Goal: Book appointment/travel/reservation

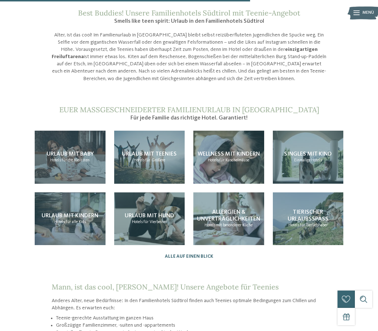
scroll to position [550, 0]
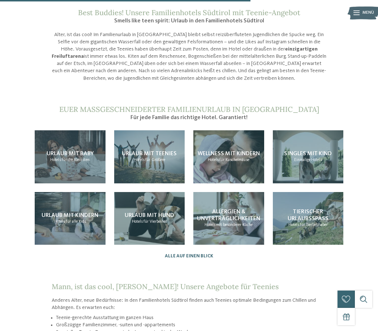
click at [138, 158] on span "Hotels" at bounding box center [139, 160] width 11 height 4
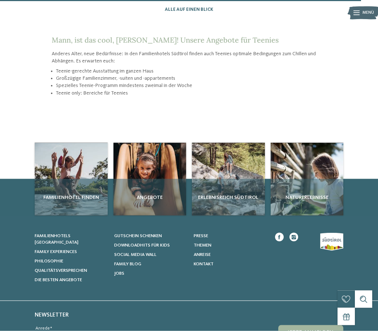
scroll to position [798, 0]
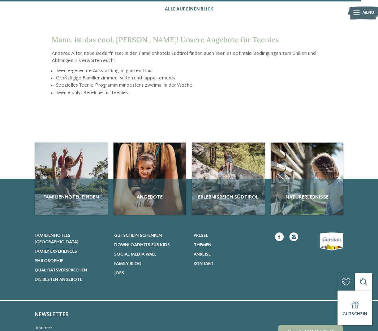
click at [307, 179] on div "Naturerlebnisse" at bounding box center [307, 197] width 73 height 37
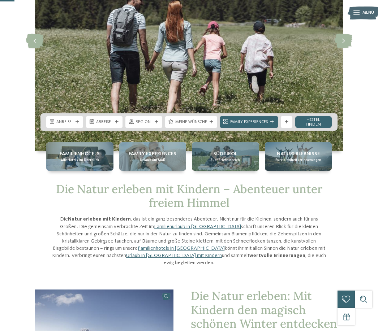
scroll to position [60, 0]
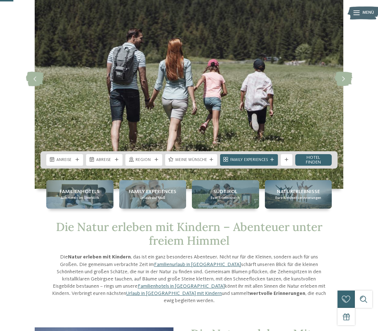
click at [81, 166] on div "Anreise" at bounding box center [64, 160] width 37 height 12
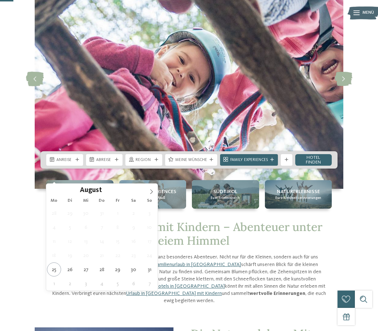
type div "[DATE]"
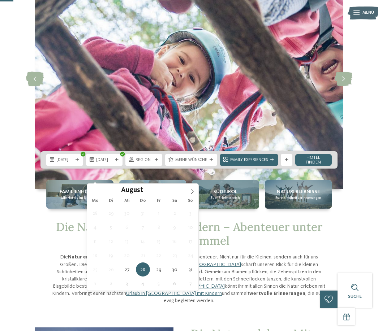
type div "28.08.2025"
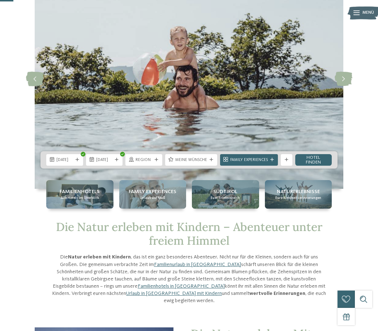
click at [119, 162] on icon at bounding box center [117, 160] width 4 height 4
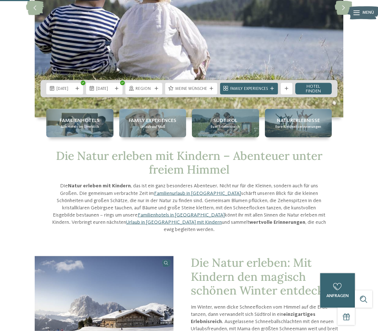
scroll to position [131, 0]
click at [318, 94] on link "Hotel finden" at bounding box center [313, 89] width 37 height 12
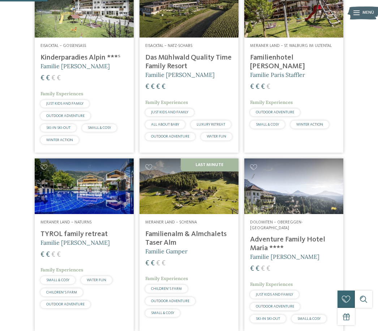
scroll to position [226, 0]
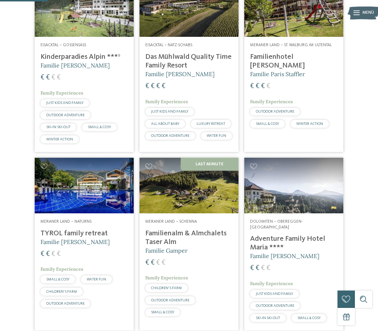
click at [187, 247] on h4 "Familienalm & Almchalets Taser Alm" at bounding box center [188, 237] width 87 height 17
